Goal: Find specific page/section: Find specific page/section

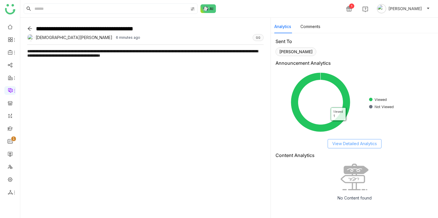
click at [349, 145] on span "View Detailed Analytics" at bounding box center [354, 144] width 45 height 6
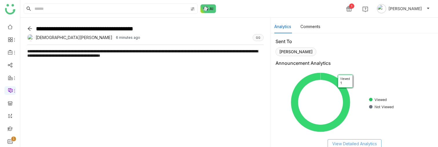
click at [352, 94] on span "View Detailed Analytics" at bounding box center [354, 144] width 45 height 6
